Goal: Transaction & Acquisition: Purchase product/service

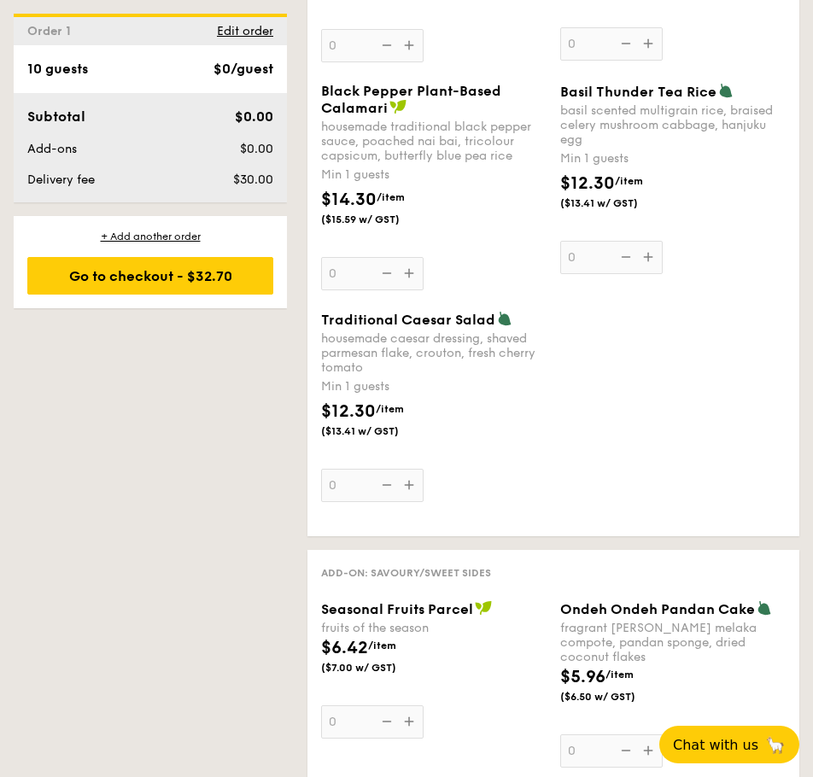
scroll to position [2255, 0]
drag, startPoint x: 644, startPoint y: 281, endPoint x: 563, endPoint y: 156, distance: 148.8
click at [563, 156] on div "Basil Thunder Tea [PERSON_NAME] scented multigrain rice, braised celery mushroo…" at bounding box center [672, 177] width 225 height 191
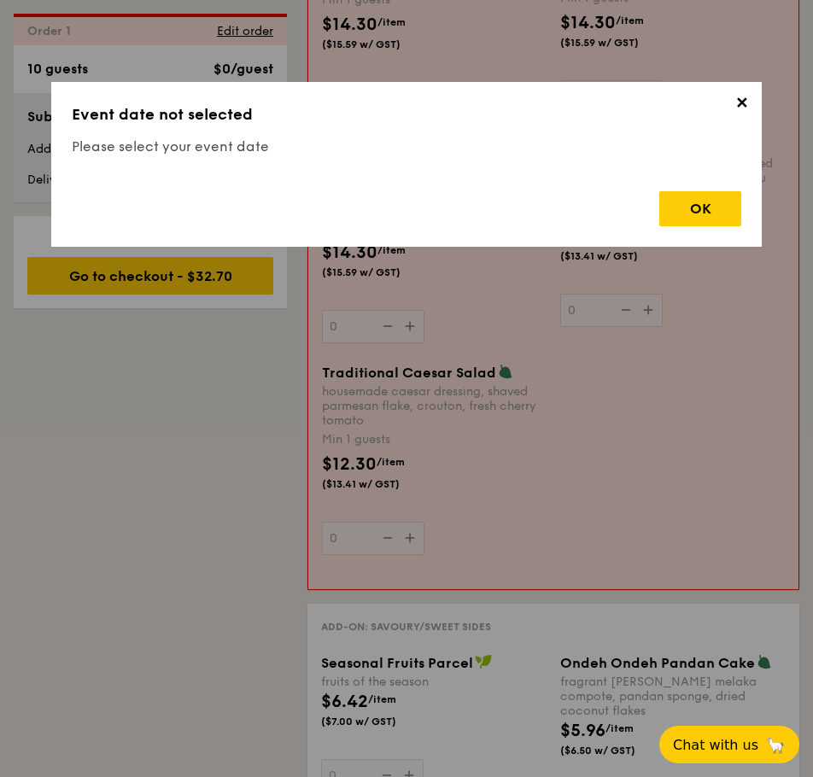
copy div "Basil Thunder Tea [PERSON_NAME] scented multigrain rice, braised celery mushroo…"
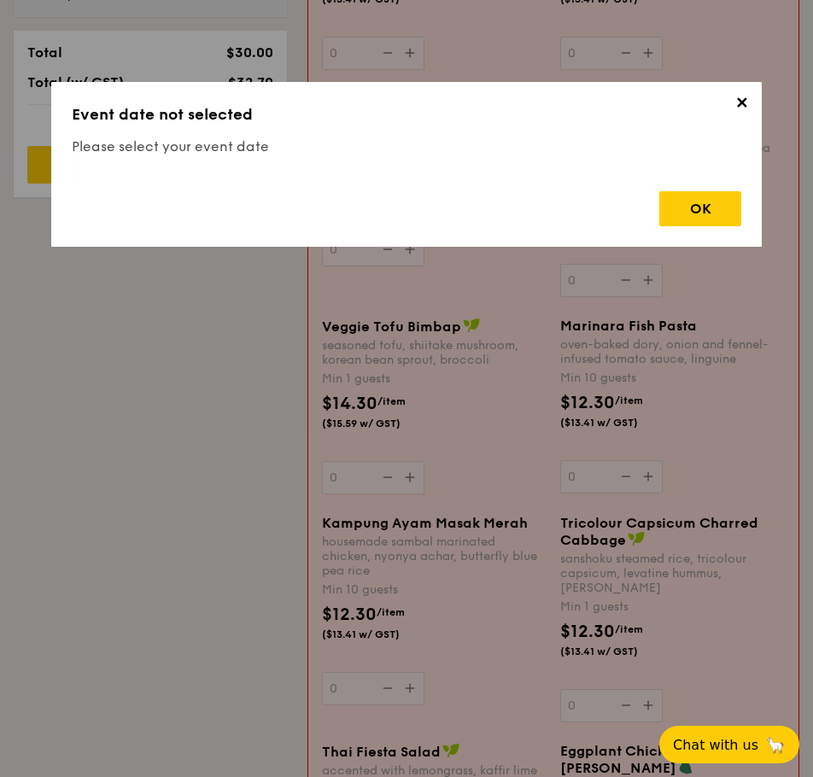
scroll to position [456, 0]
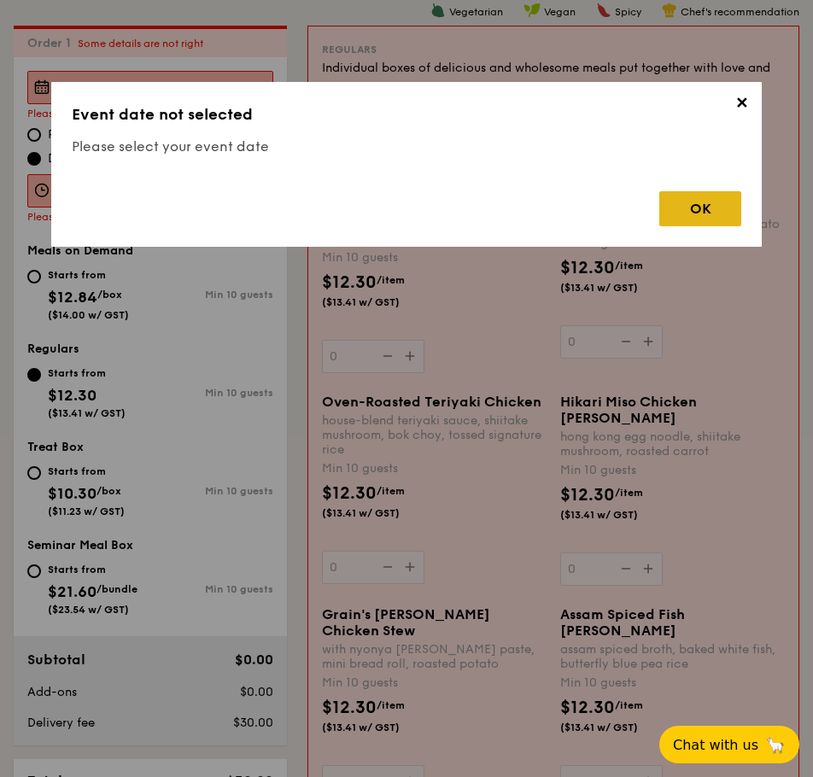
click at [696, 200] on div "OK" at bounding box center [700, 208] width 82 height 35
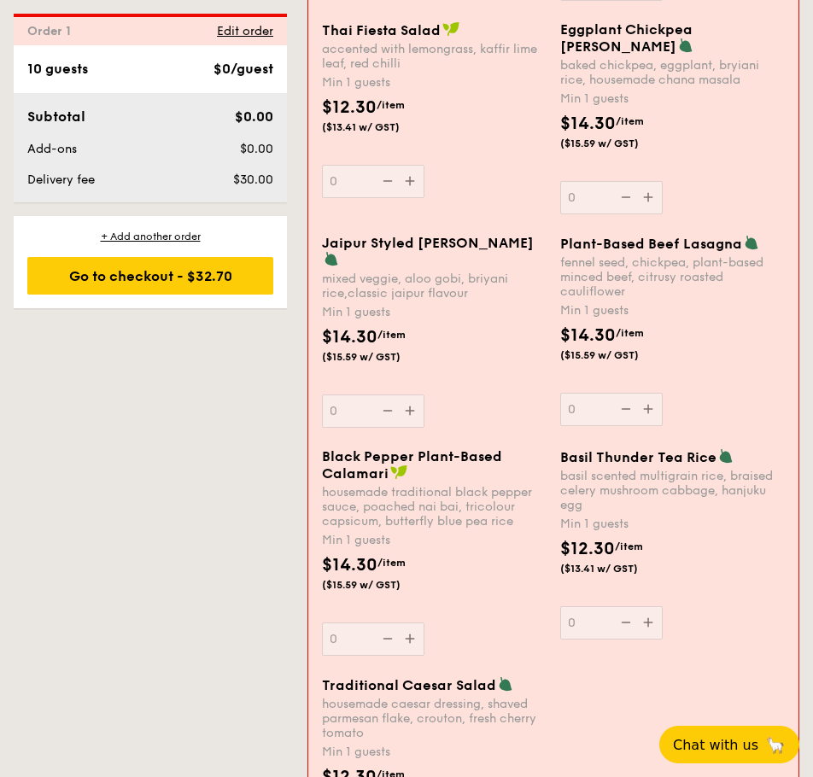
scroll to position [1907, 0]
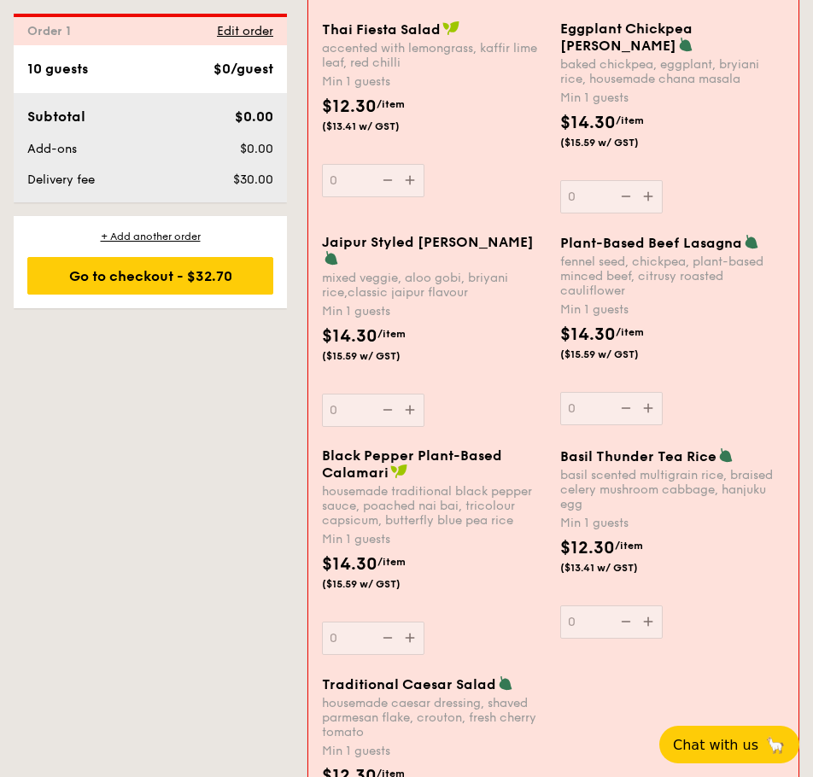
drag, startPoint x: 647, startPoint y: 647, endPoint x: 562, endPoint y: 524, distance: 149.0
click at [562, 524] on div "Basil Thunder Tea [PERSON_NAME] scented multigrain rice, braised celery mushroo…" at bounding box center [672, 543] width 225 height 191
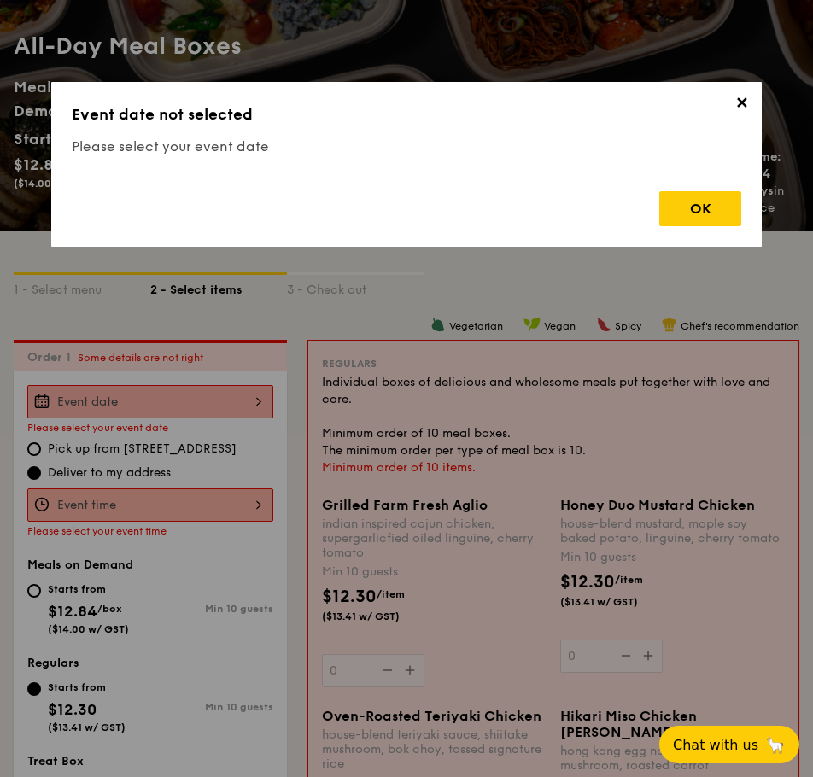
scroll to position [0, 0]
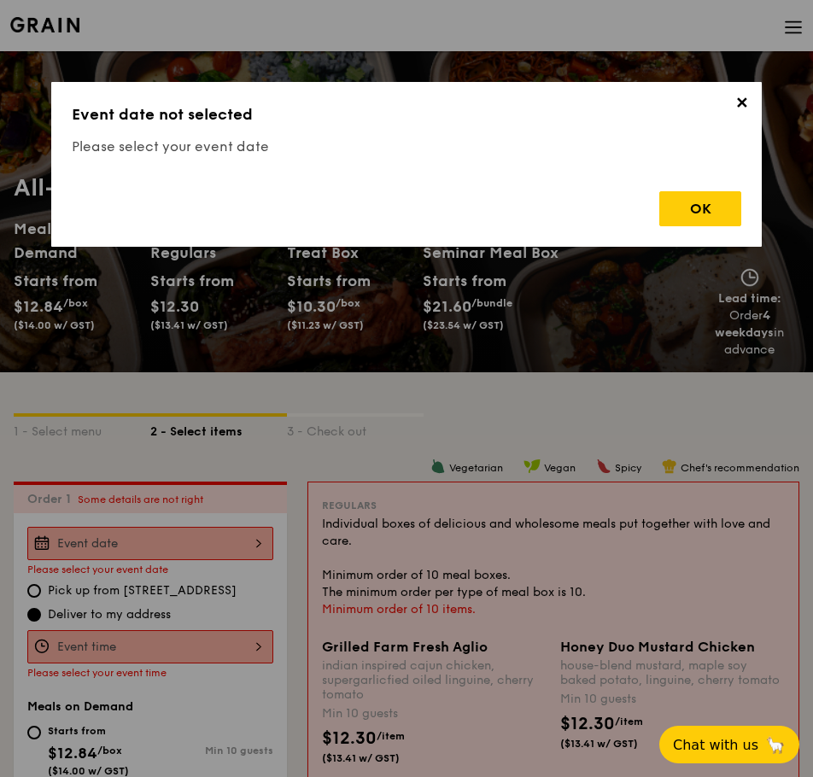
click at [744, 112] on span "✕" at bounding box center [741, 106] width 24 height 24
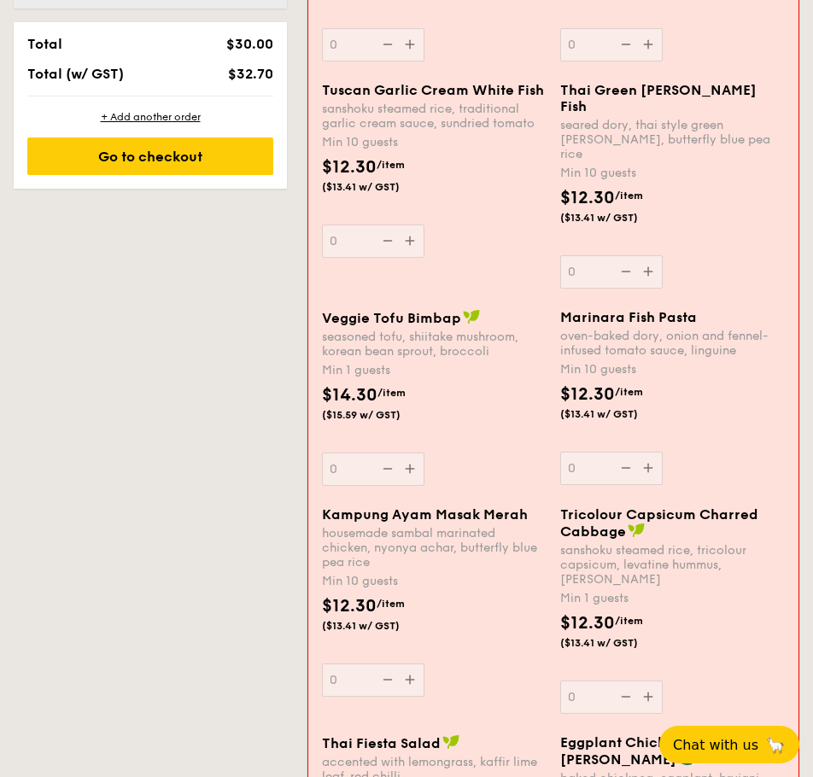
scroll to position [1194, 0]
